Goal: Transaction & Acquisition: Book appointment/travel/reservation

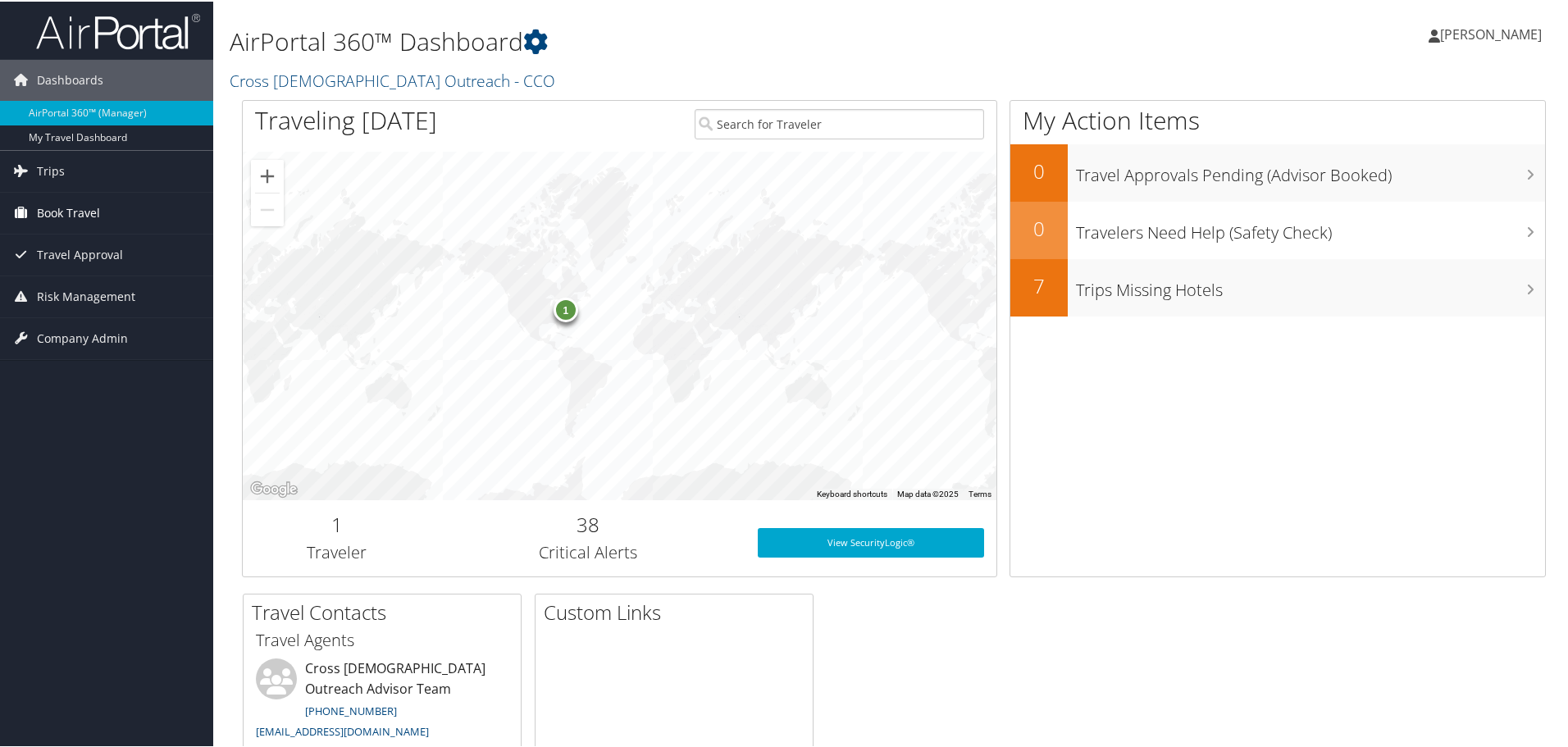
click at [68, 214] on span "Book Travel" at bounding box center [68, 211] width 63 height 41
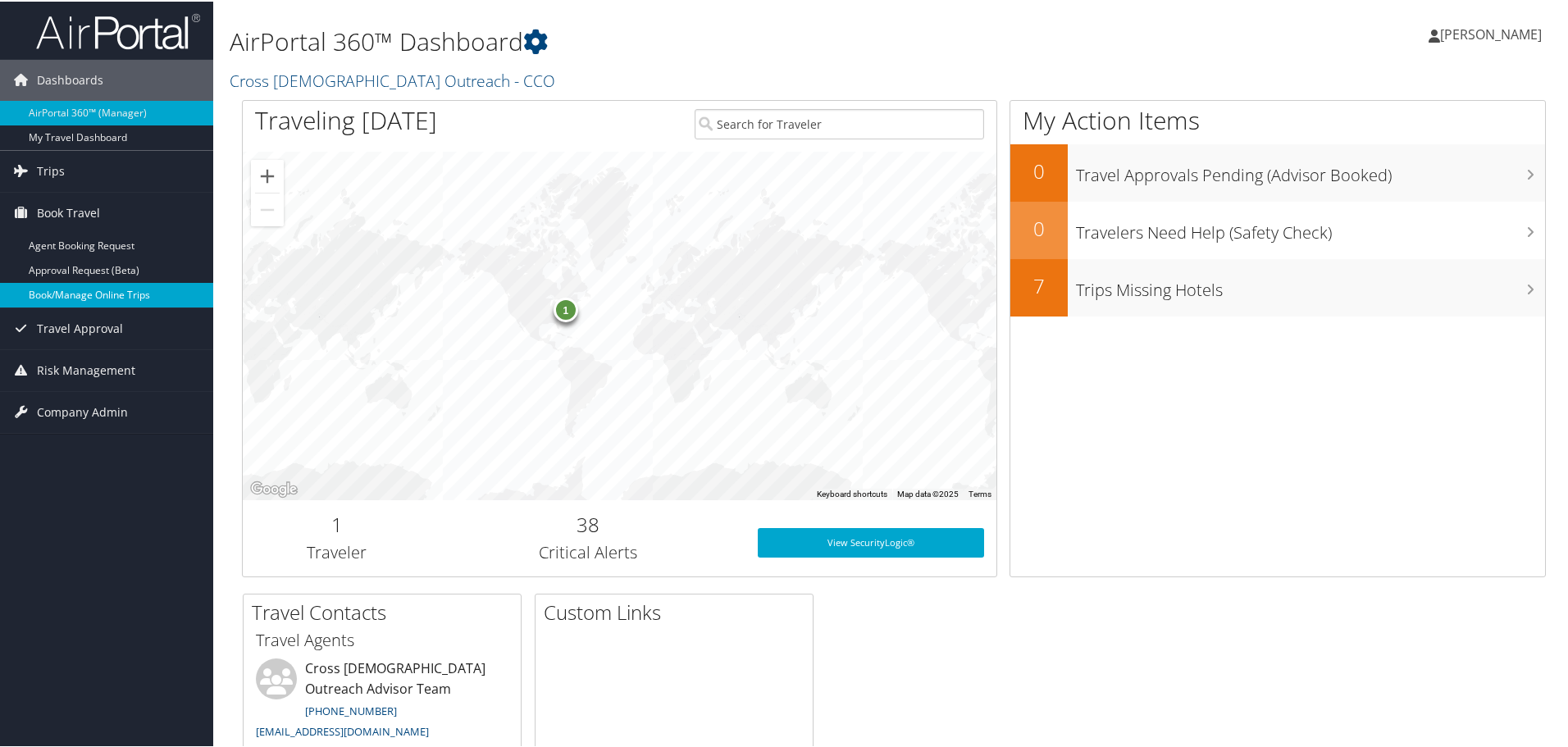
click at [78, 294] on link "Book/Manage Online Trips" at bounding box center [106, 293] width 213 height 24
